Goal: Download file/media

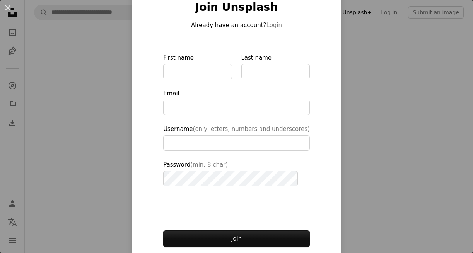
scroll to position [73, 0]
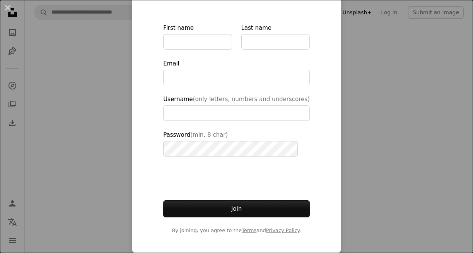
type input "**********"
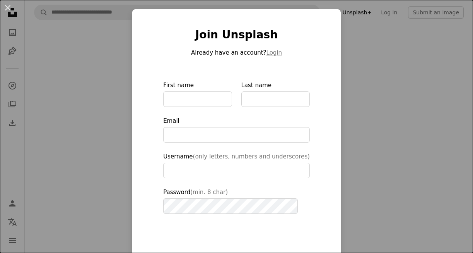
scroll to position [0, 0]
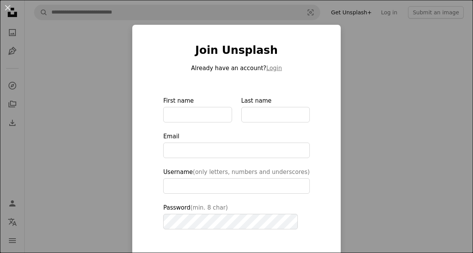
click at [128, 65] on div "An X shape Join Unsplash Already have an account? Login First name Last name Em…" at bounding box center [236, 126] width 473 height 253
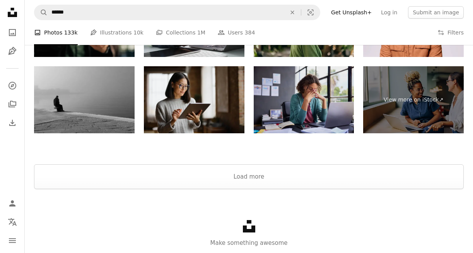
scroll to position [30276, 0]
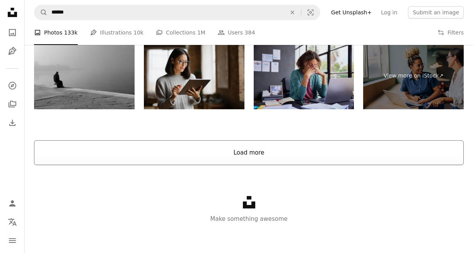
click at [235, 146] on button "Load more" at bounding box center [249, 152] width 430 height 25
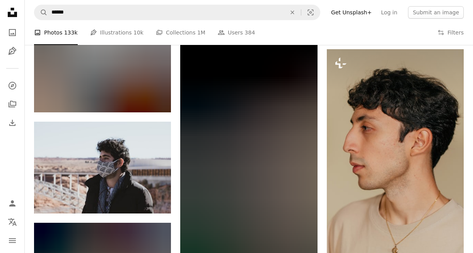
scroll to position [40724, 0]
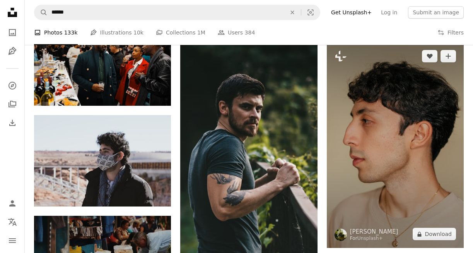
click at [384, 125] on img at bounding box center [395, 145] width 137 height 206
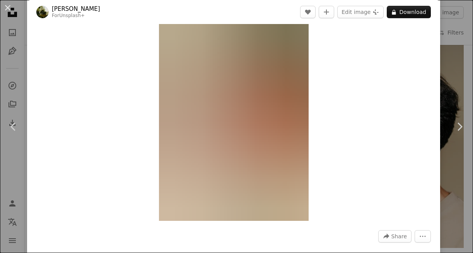
scroll to position [45, 0]
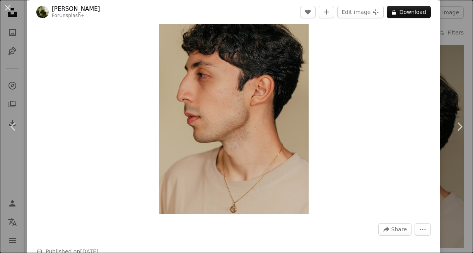
click at [76, 14] on link "Unsplash+" at bounding box center [72, 15] width 26 height 5
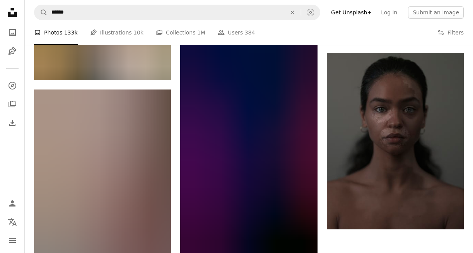
scroll to position [42216, 0]
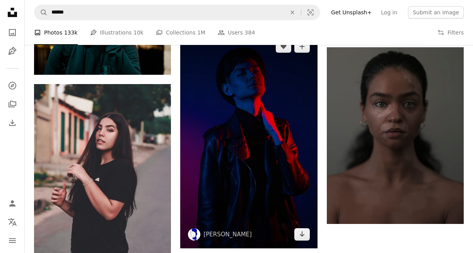
click at [223, 158] on img at bounding box center [248, 141] width 137 height 216
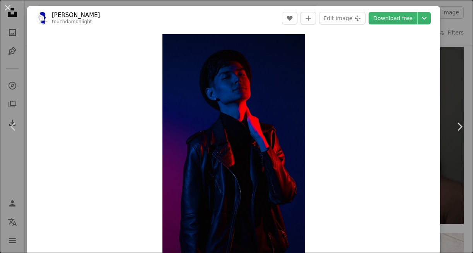
scroll to position [15, 0]
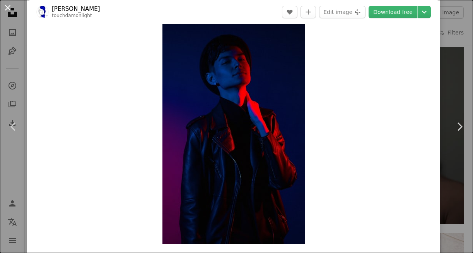
click at [9, 6] on button "An X shape" at bounding box center [7, 7] width 9 height 9
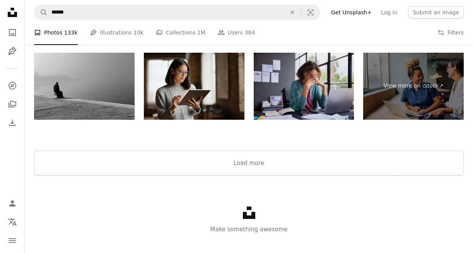
scroll to position [43666, 0]
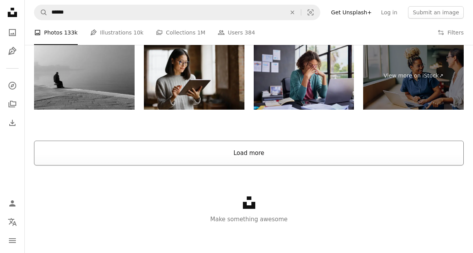
click at [228, 147] on button "Load more" at bounding box center [249, 153] width 430 height 25
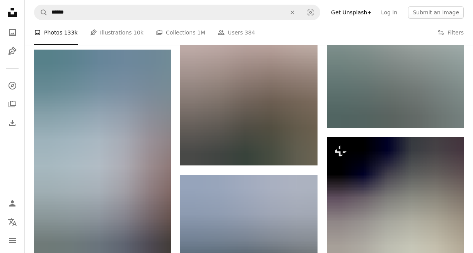
scroll to position [47297, 0]
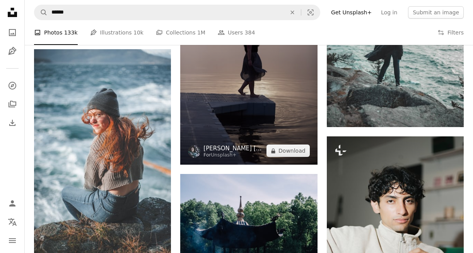
click at [228, 147] on link "[PERSON_NAME] [PERSON_NAME]" at bounding box center [234, 148] width 60 height 8
